Goal: Check status: Verify the current state of an ongoing process or item

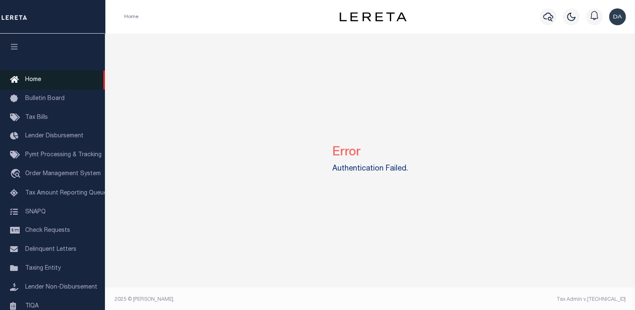
click at [34, 75] on link "Home" at bounding box center [52, 79] width 105 height 19
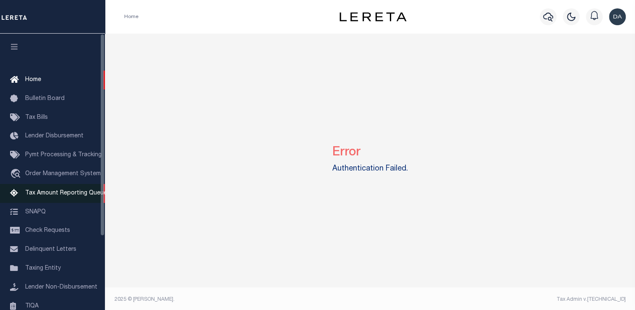
click at [69, 190] on link "Tax Amount Reporting Queue" at bounding box center [52, 193] width 105 height 19
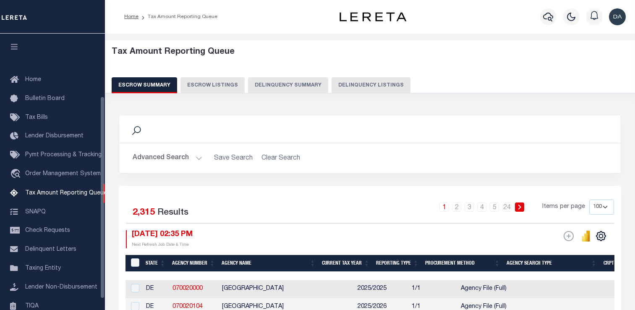
select select "100"
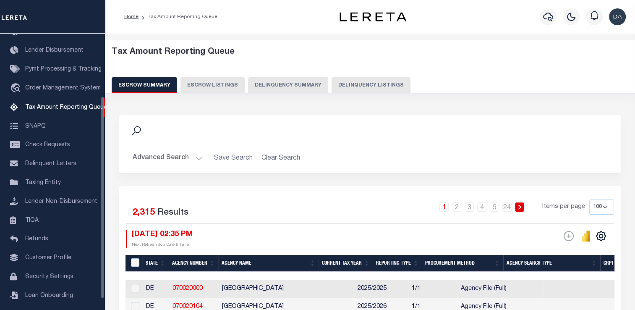
click at [270, 88] on button "Delinquency Summary" at bounding box center [288, 85] width 80 height 16
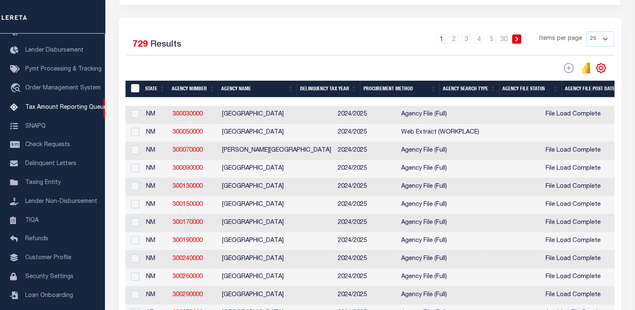
scroll to position [84, 0]
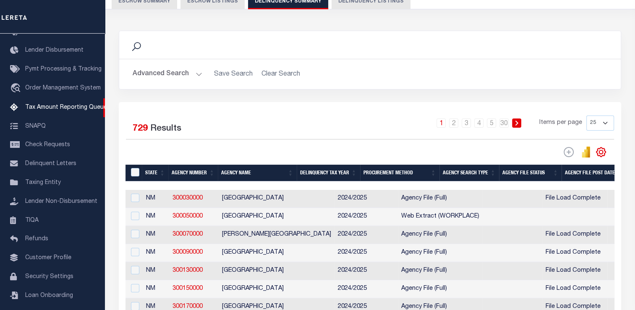
click at [174, 76] on button "Advanced Search" at bounding box center [168, 74] width 70 height 16
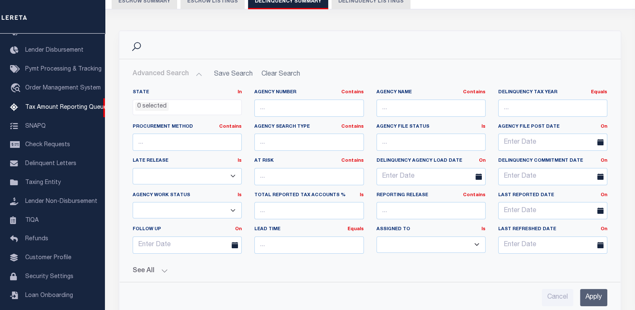
scroll to position [0, 0]
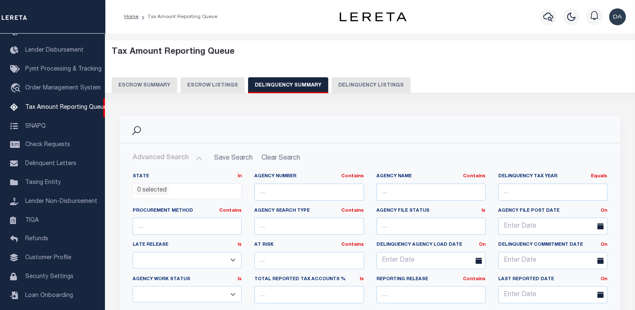
click at [353, 83] on button "Delinquency Listings" at bounding box center [370, 85] width 79 height 16
select select "100"
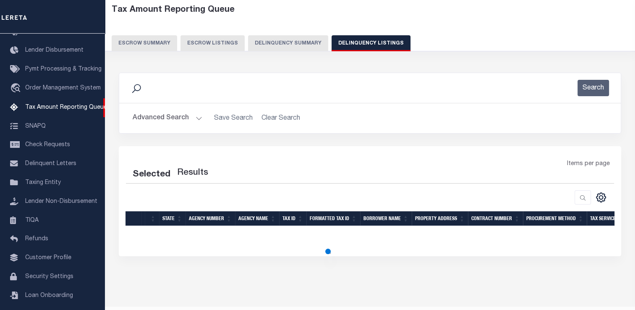
scroll to position [62, 0]
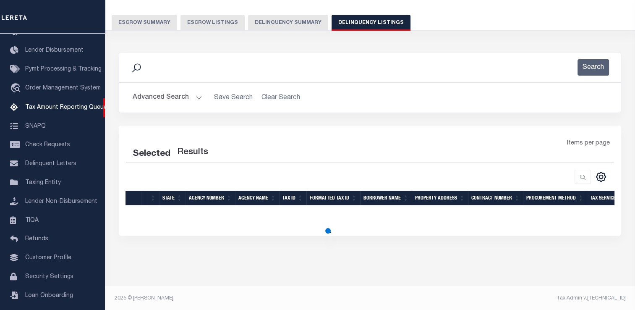
select select "100"
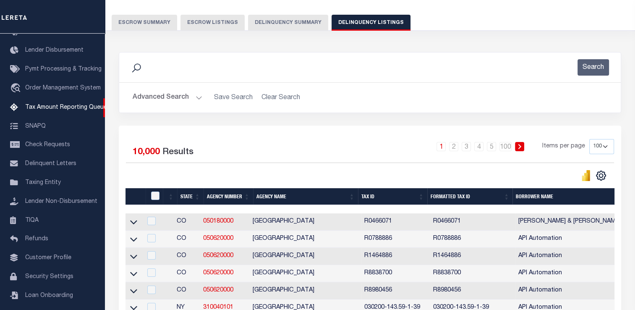
click at [167, 96] on button "Advanced Search" at bounding box center [168, 97] width 70 height 16
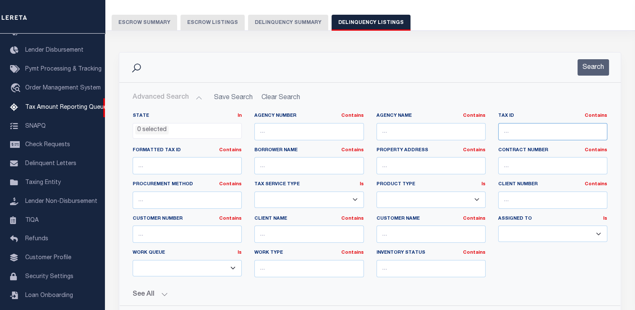
click at [533, 137] on input "text" at bounding box center [552, 131] width 109 height 17
paste input "1590000000850"
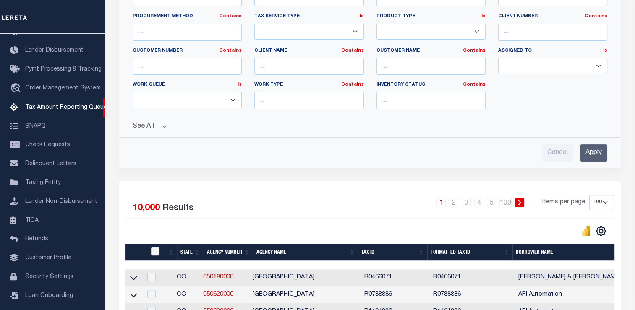
type input "1590000000850"
click at [587, 156] on input "Apply" at bounding box center [593, 152] width 27 height 17
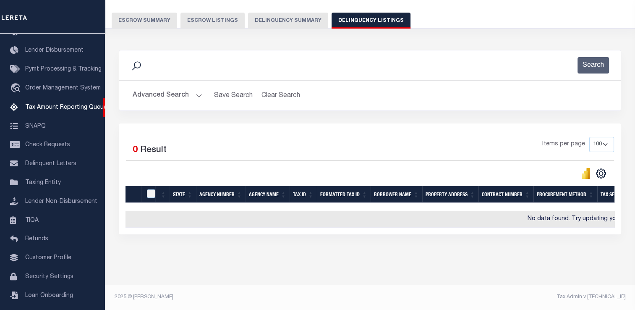
scroll to position [70, 0]
click at [166, 93] on button "Advanced Search" at bounding box center [168, 95] width 70 height 16
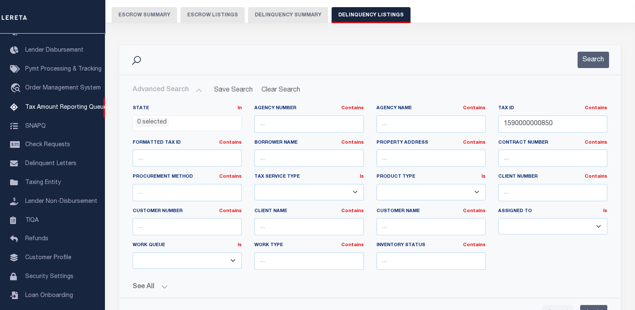
click at [141, 294] on div "State In In AK AL AR AZ CA CO CT DC DE FL GA GU HI IA ID IL IN KS KY LA MA MD M…" at bounding box center [370, 210] width 488 height 224
click at [155, 283] on button "See All" at bounding box center [370, 287] width 474 height 8
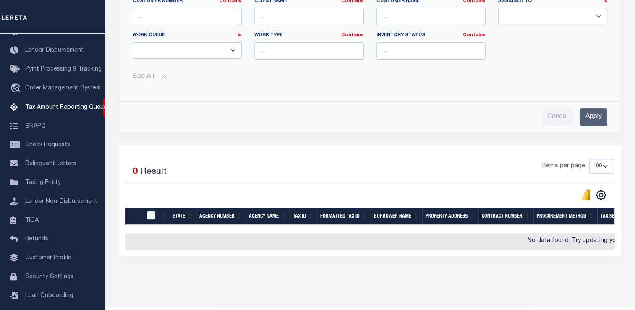
scroll to position [112, 0]
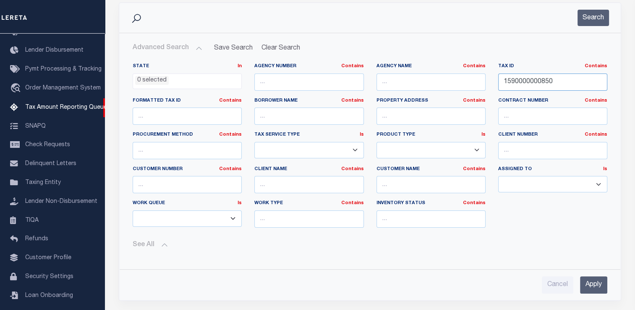
drag, startPoint x: 564, startPoint y: 77, endPoint x: 466, endPoint y: 83, distance: 98.3
click at [466, 83] on div "State In In AK AL AR AZ CA CO CT DC DE FL GA GU HI IA ID IL IN KS KY LA MA MD M…" at bounding box center [369, 148] width 487 height 171
click at [588, 283] on input "Apply" at bounding box center [593, 284] width 27 height 17
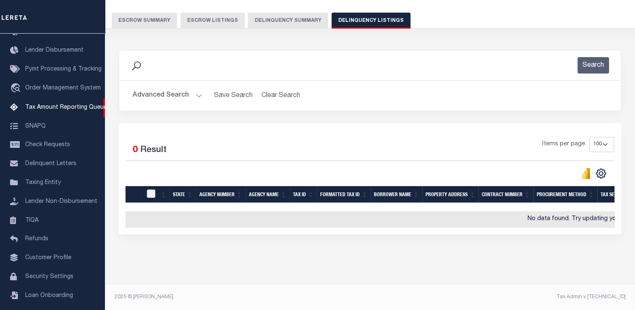
scroll to position [70, 0]
click at [271, 16] on button "Delinquency Summary" at bounding box center [288, 21] width 80 height 16
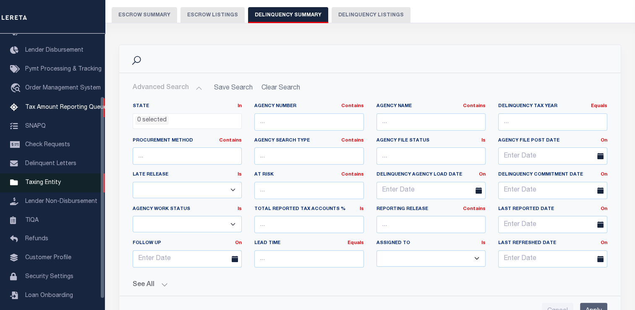
click at [69, 181] on link "Taxing Entity" at bounding box center [52, 182] width 105 height 19
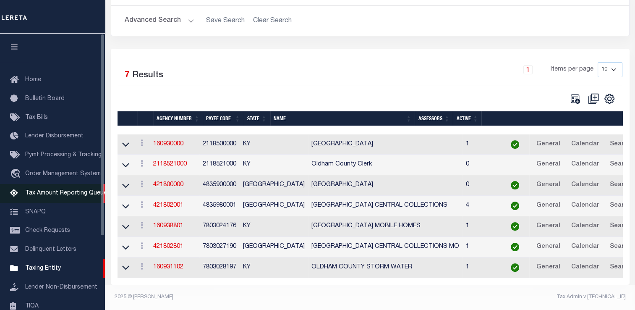
click at [60, 188] on link "Tax Amount Reporting Queue" at bounding box center [52, 193] width 105 height 19
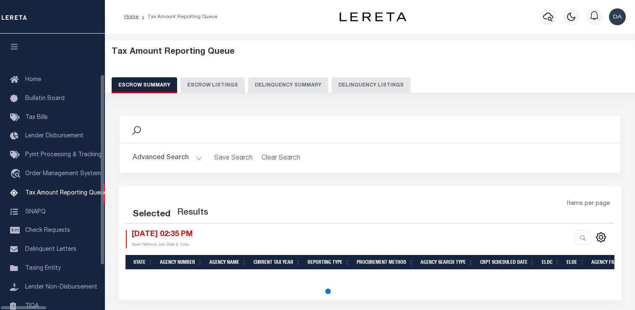
select select "100"
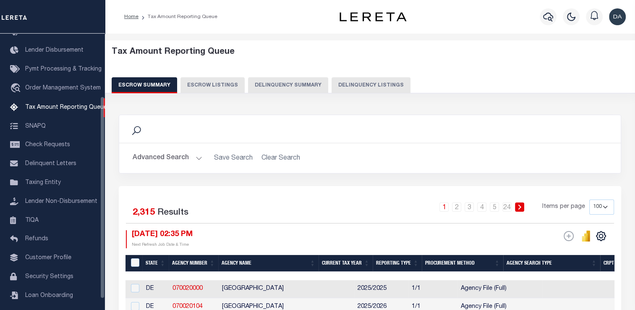
scroll to position [86, 0]
drag, startPoint x: 291, startPoint y: 88, endPoint x: 295, endPoint y: 98, distance: 10.7
click at [291, 88] on button "Delinquency Summary" at bounding box center [288, 85] width 80 height 16
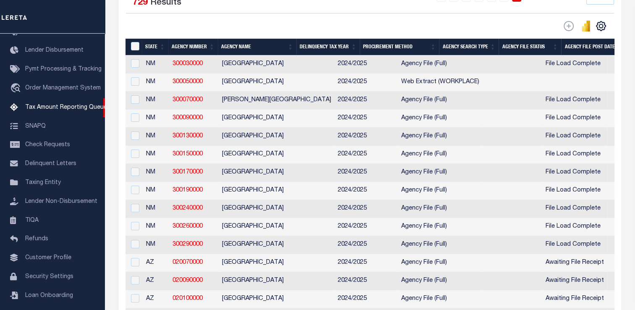
scroll to position [0, 0]
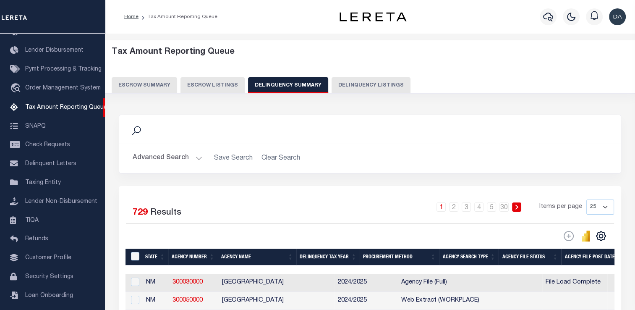
click at [180, 159] on button "Advanced Search" at bounding box center [168, 158] width 70 height 16
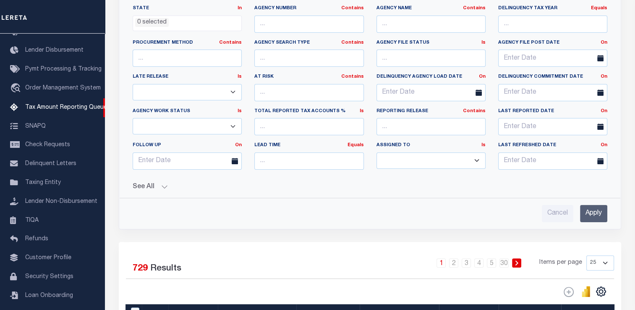
scroll to position [252, 0]
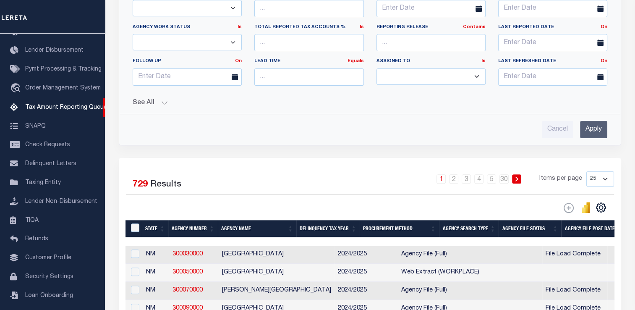
click at [146, 104] on button "See All" at bounding box center [370, 103] width 474 height 8
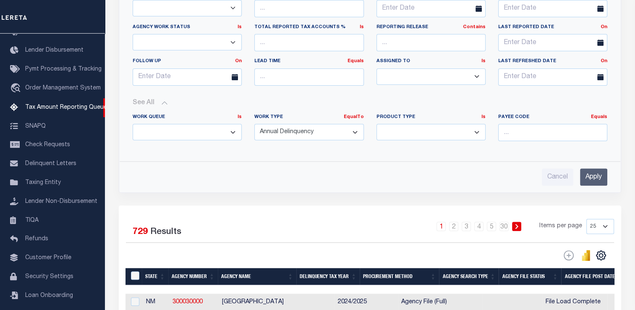
click at [147, 104] on button "See All" at bounding box center [370, 103] width 474 height 8
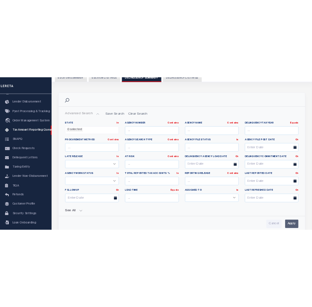
scroll to position [42, 0]
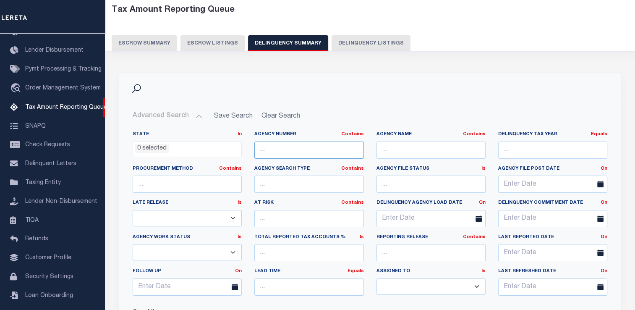
drag, startPoint x: 293, startPoint y: 148, endPoint x: 292, endPoint y: 135, distance: 12.6
click at [293, 148] on input "text" at bounding box center [308, 149] width 109 height 17
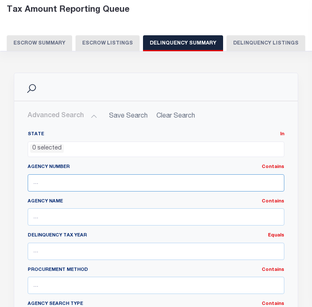
click at [95, 182] on input "text" at bounding box center [156, 182] width 257 height 17
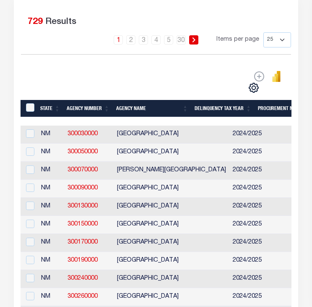
scroll to position [797, 0]
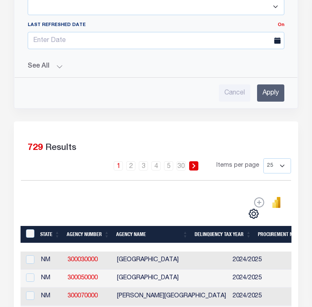
type input "455502300"
click at [268, 92] on input "Apply" at bounding box center [270, 92] width 27 height 17
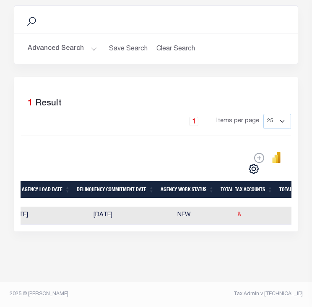
scroll to position [0, 0]
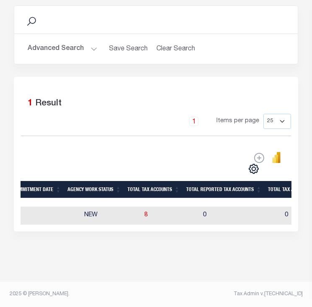
click at [141, 210] on td "8" at bounding box center [170, 215] width 59 height 18
checkbox input "true"
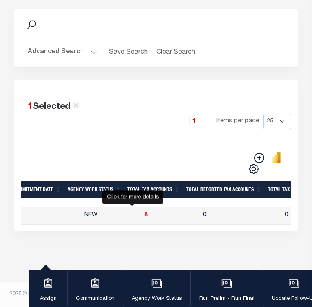
click at [144, 212] on span "8" at bounding box center [145, 215] width 3 height 6
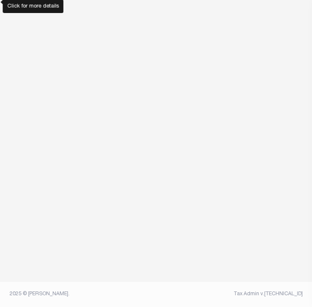
scroll to position [106, 0]
select select "100"
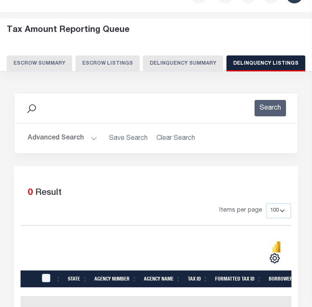
scroll to position [0, 0]
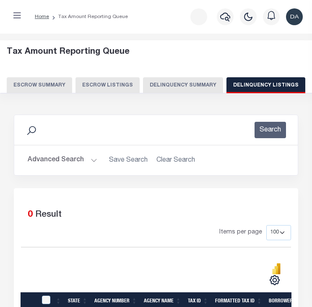
click at [171, 92] on button "Delinquency Summary" at bounding box center [183, 85] width 80 height 16
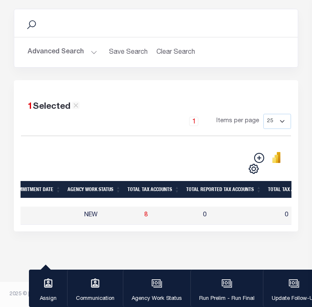
scroll to position [0, 914]
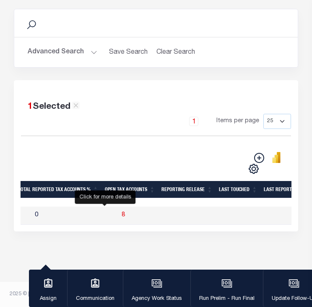
click at [122, 212] on span "8" at bounding box center [123, 215] width 3 height 6
select select "100"
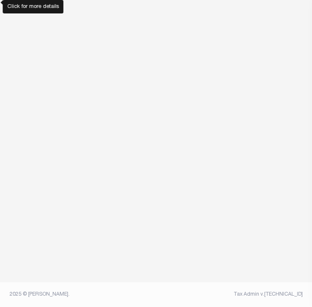
select select "100"
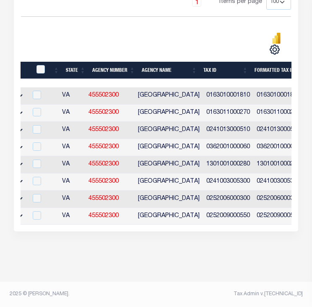
click at [23, 92] on link at bounding box center [19, 95] width 10 height 6
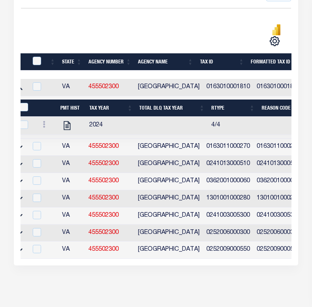
click at [23, 147] on link at bounding box center [19, 146] width 10 height 6
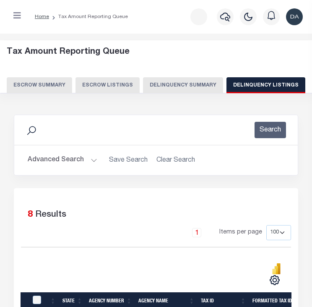
click at [154, 92] on button "Delinquency Summary" at bounding box center [183, 85] width 80 height 16
